Goal: Information Seeking & Learning: Check status

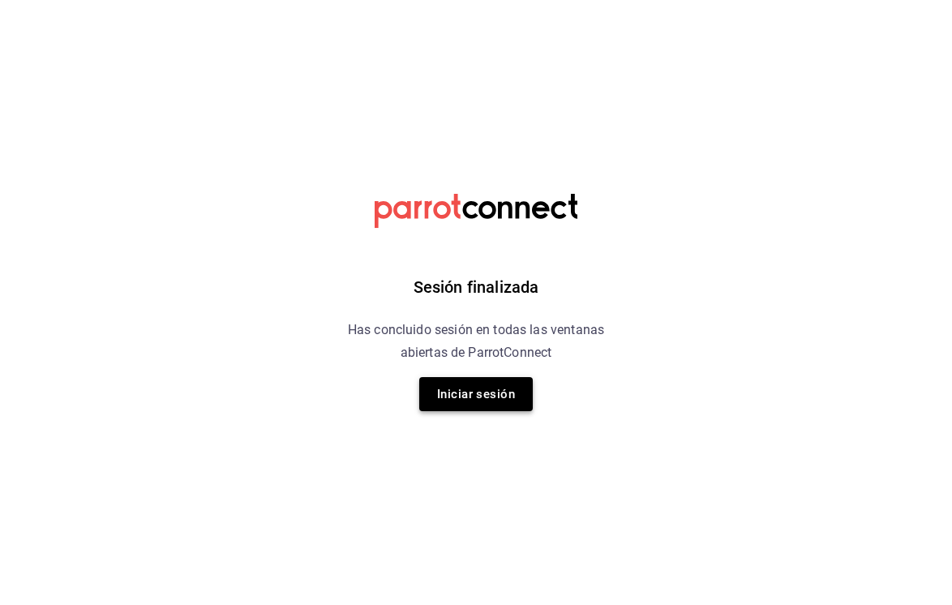
click at [445, 402] on button "Iniciar sesión" at bounding box center [476, 394] width 114 height 34
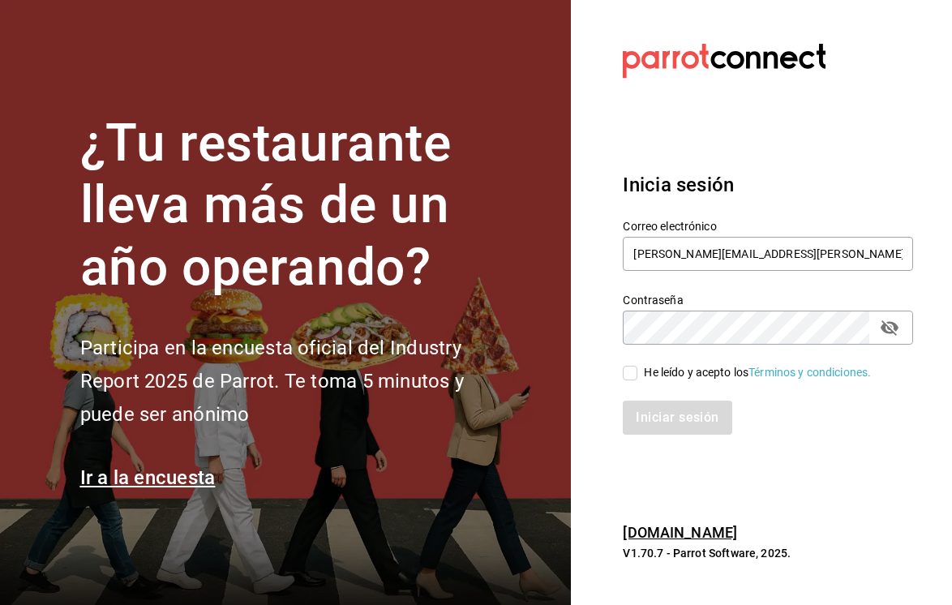
type input "[PERSON_NAME][EMAIL_ADDRESS][PERSON_NAME][DOMAIN_NAME]"
click at [636, 376] on input "He leído y acepto los Términos y condiciones." at bounding box center [630, 373] width 15 height 15
checkbox input "true"
click at [673, 413] on button "Iniciar sesión" at bounding box center [678, 418] width 110 height 34
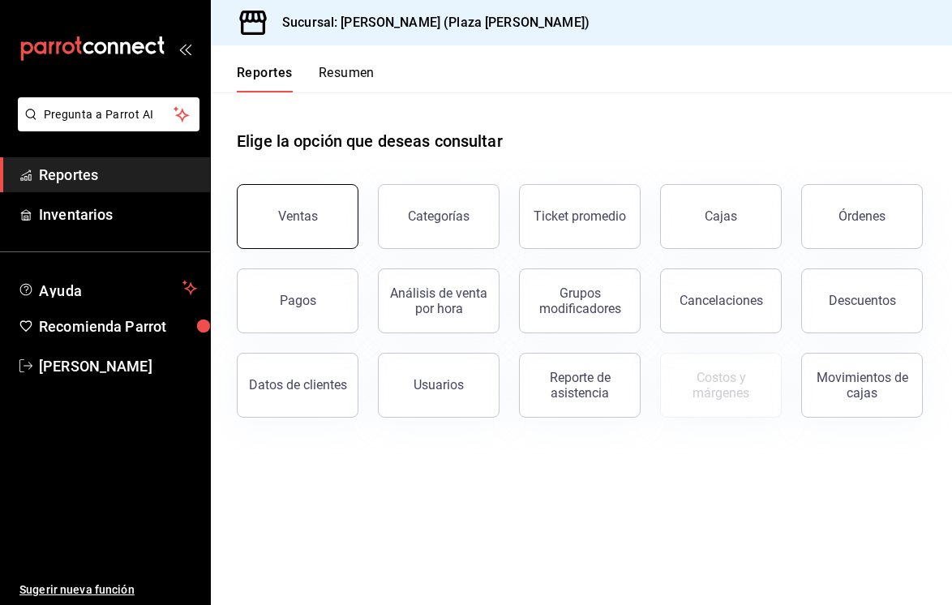
click at [321, 209] on button "Ventas" at bounding box center [298, 216] width 122 height 65
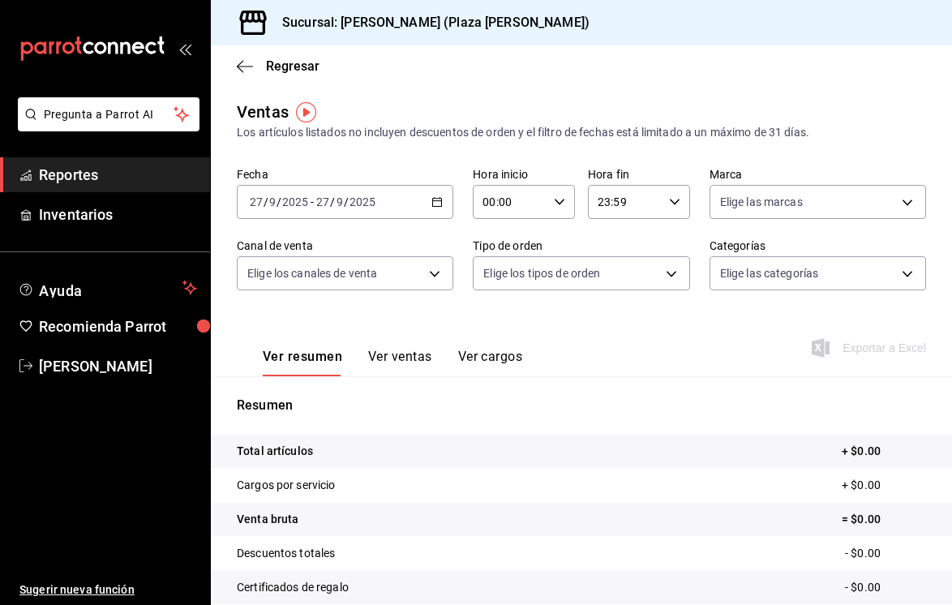
click at [435, 204] on icon "button" at bounding box center [437, 201] width 11 height 11
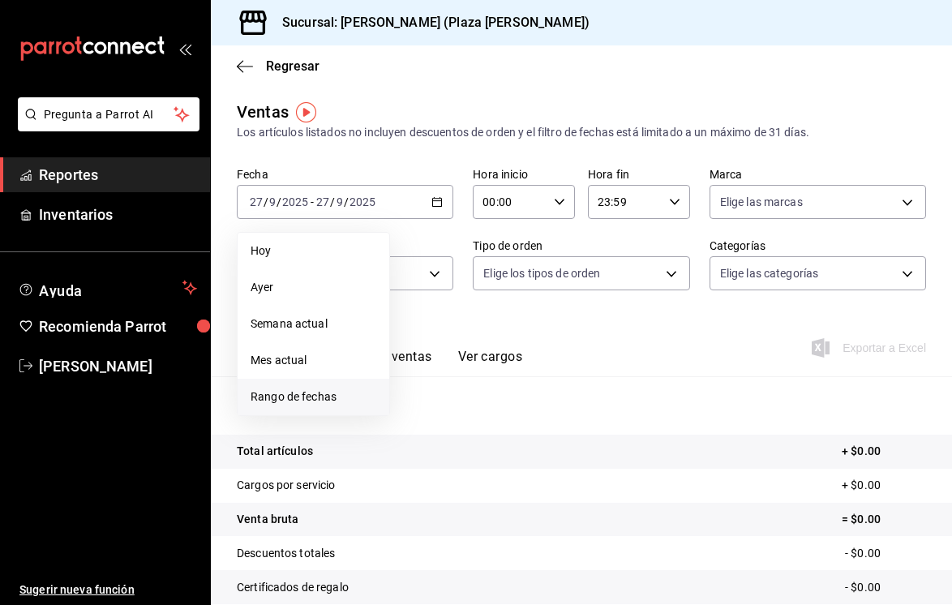
click at [290, 393] on span "Rango de fechas" at bounding box center [314, 397] width 126 height 17
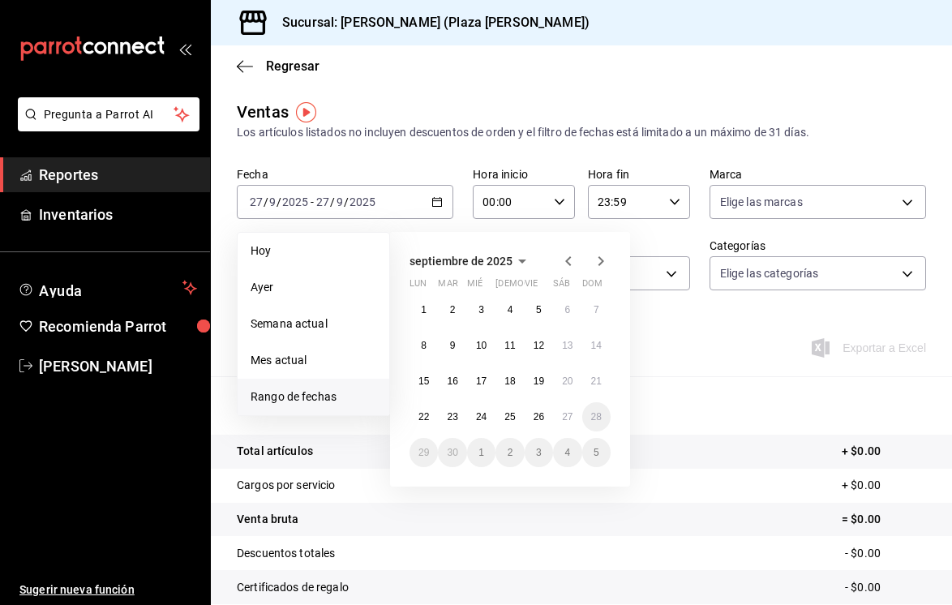
click at [568, 259] on icon "button" at bounding box center [568, 261] width 6 height 10
click at [552, 308] on button "1" at bounding box center [539, 309] width 28 height 29
click at [598, 260] on icon "button" at bounding box center [600, 261] width 19 height 19
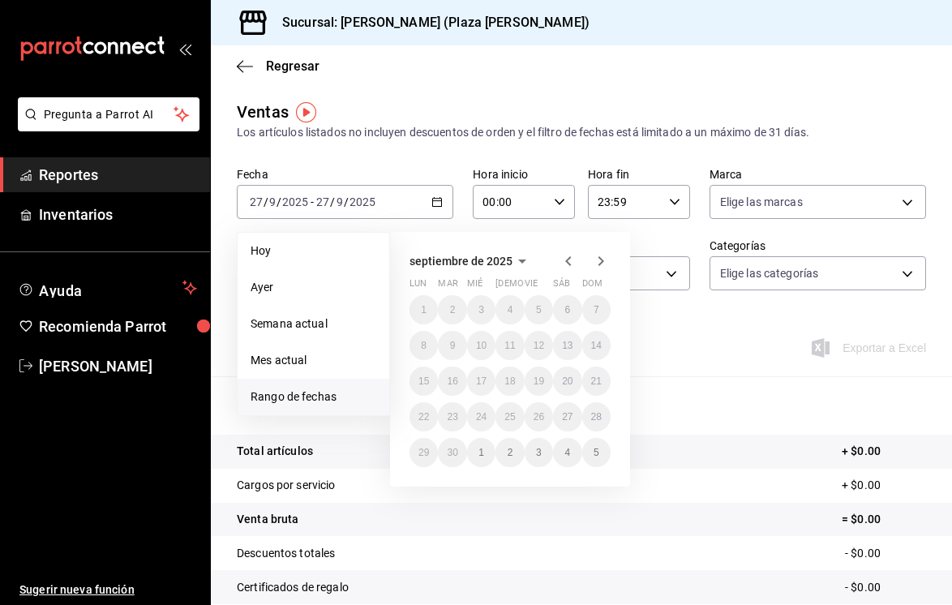
click at [570, 264] on icon "button" at bounding box center [568, 261] width 6 height 10
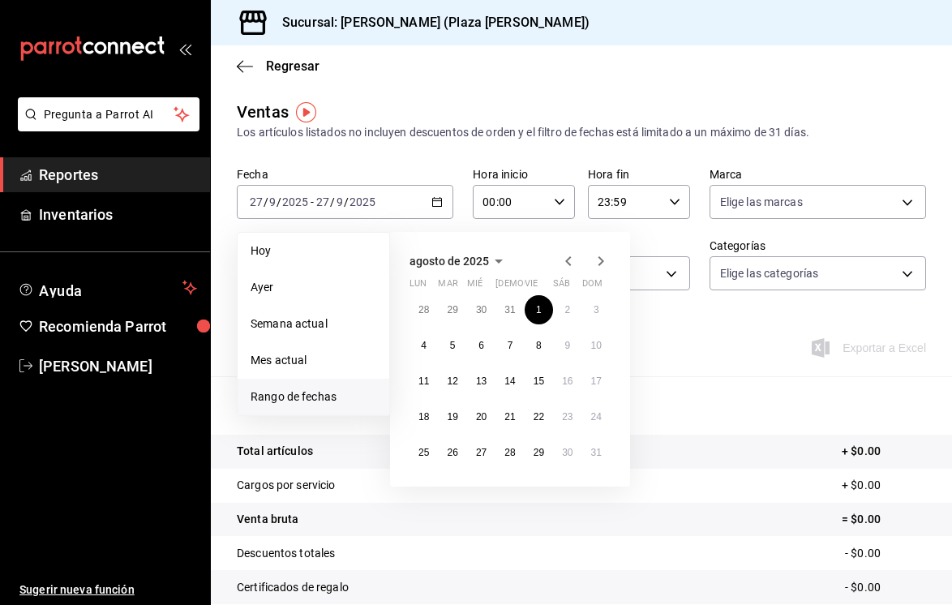
click at [303, 399] on span "Rango de fechas" at bounding box center [314, 397] width 126 height 17
click at [548, 312] on button "1" at bounding box center [539, 309] width 28 height 29
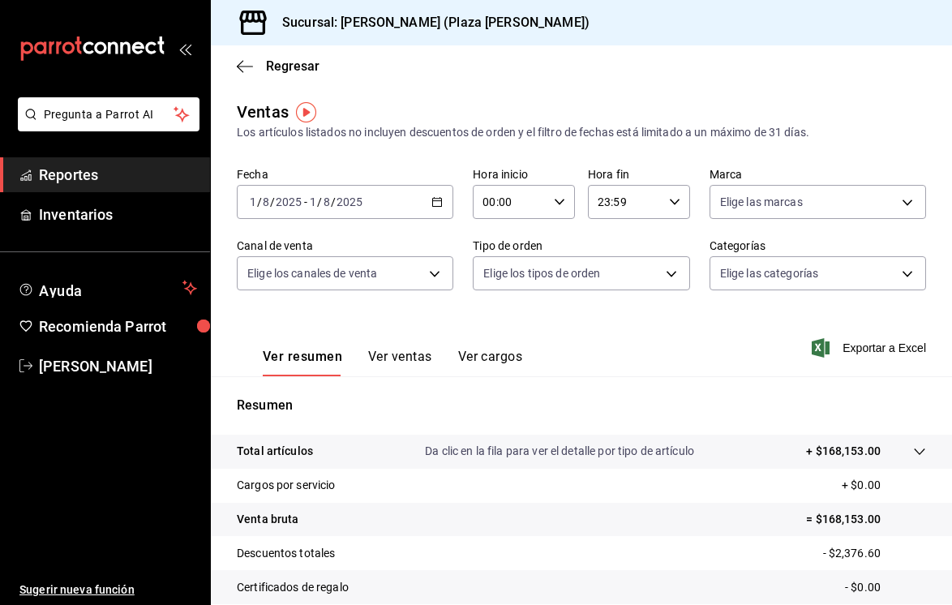
click at [436, 211] on div "2025-08-01 1 / 8 / 2025 - 2025-08-01 1 / 8 / 2025" at bounding box center [345, 202] width 217 height 34
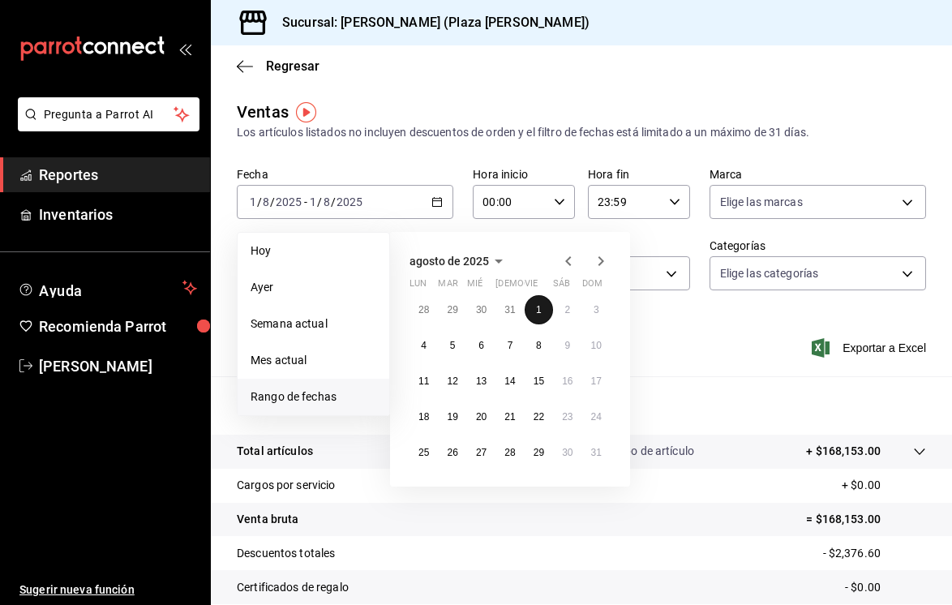
click at [536, 304] on abbr "1" at bounding box center [539, 309] width 6 height 11
click at [604, 453] on button "31" at bounding box center [597, 452] width 28 height 29
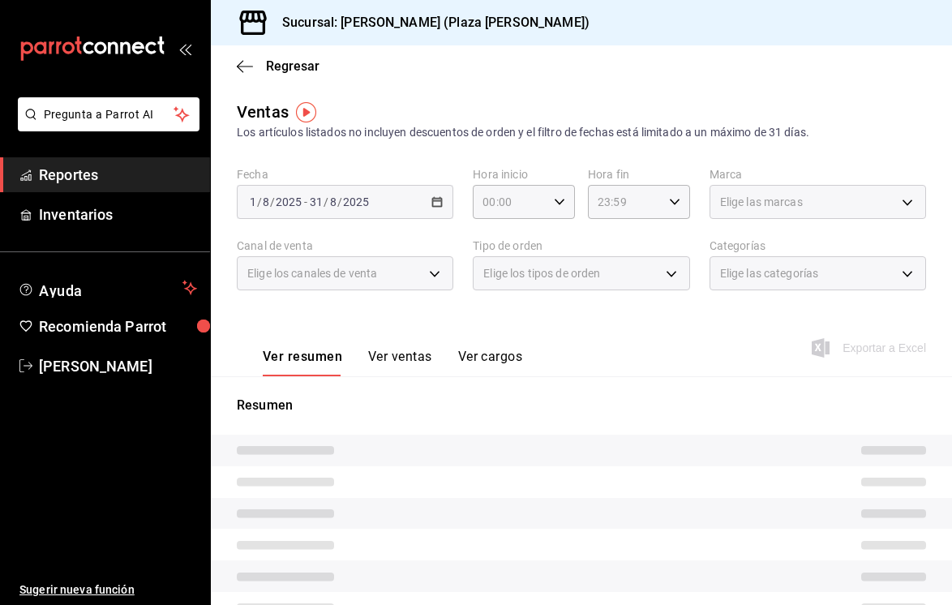
click at [441, 208] on div "2025-08-01 1 / 8 / 2025 - 2025-08-31 31 / 8 / 2025" at bounding box center [345, 202] width 217 height 34
